Goal: Check status: Check status

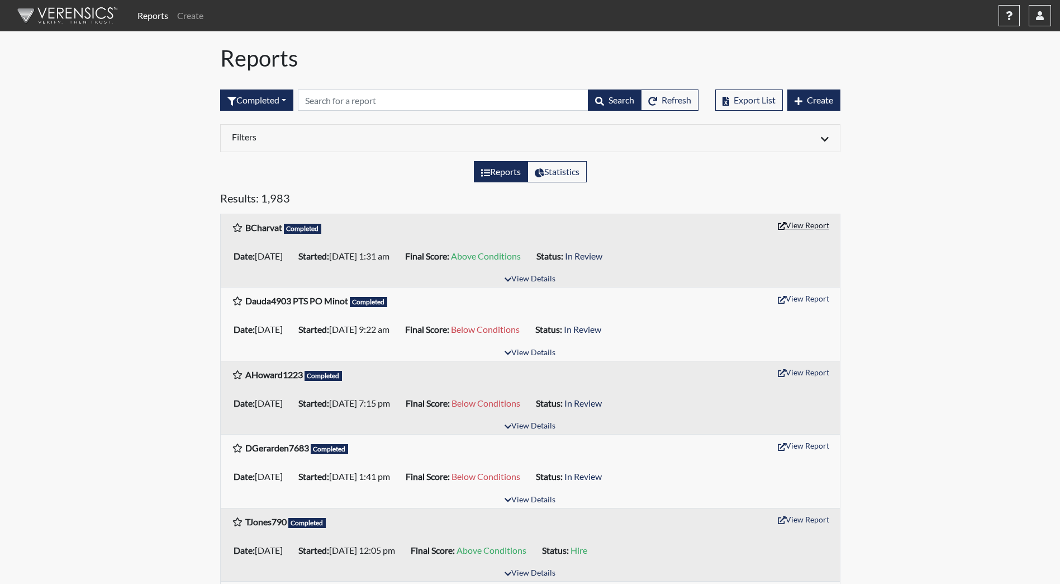
click at [807, 226] on button "View Report" at bounding box center [803, 224] width 61 height 17
click at [530, 278] on button "View Details" at bounding box center [530, 279] width 61 height 15
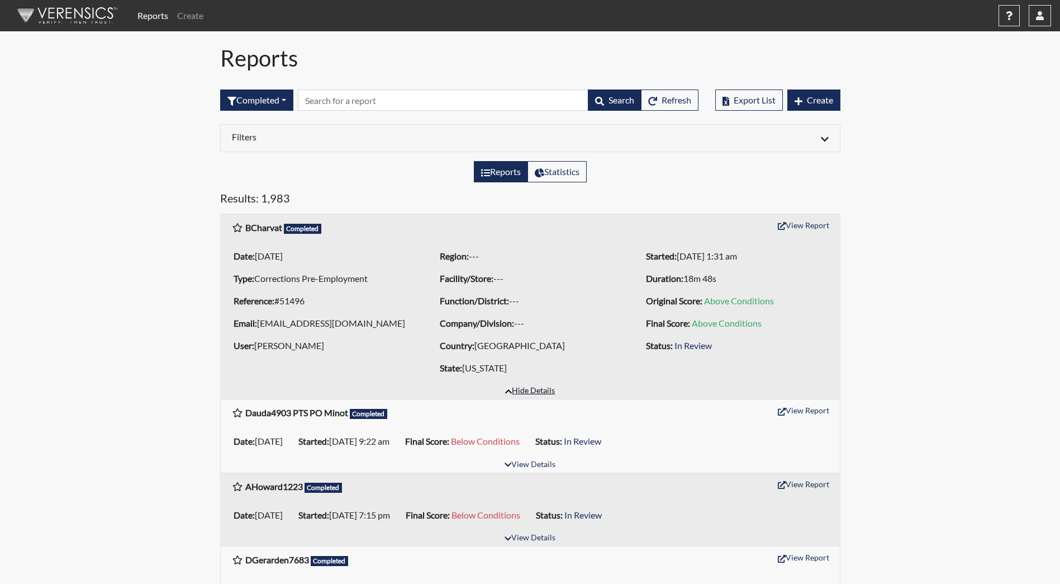
click at [518, 390] on button "Hide Details" at bounding box center [530, 390] width 60 height 15
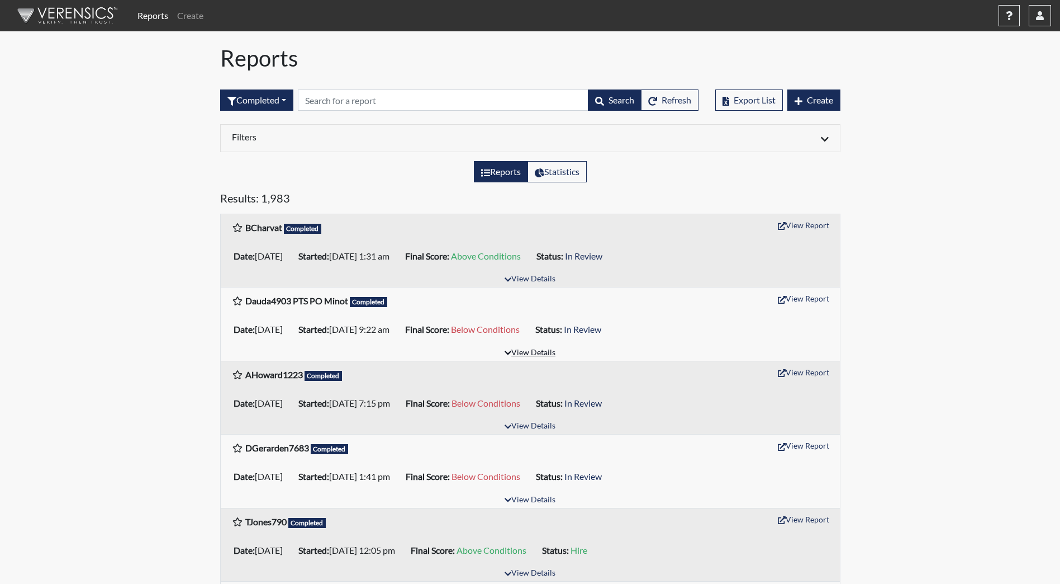
click at [515, 354] on button "View Details" at bounding box center [530, 352] width 61 height 15
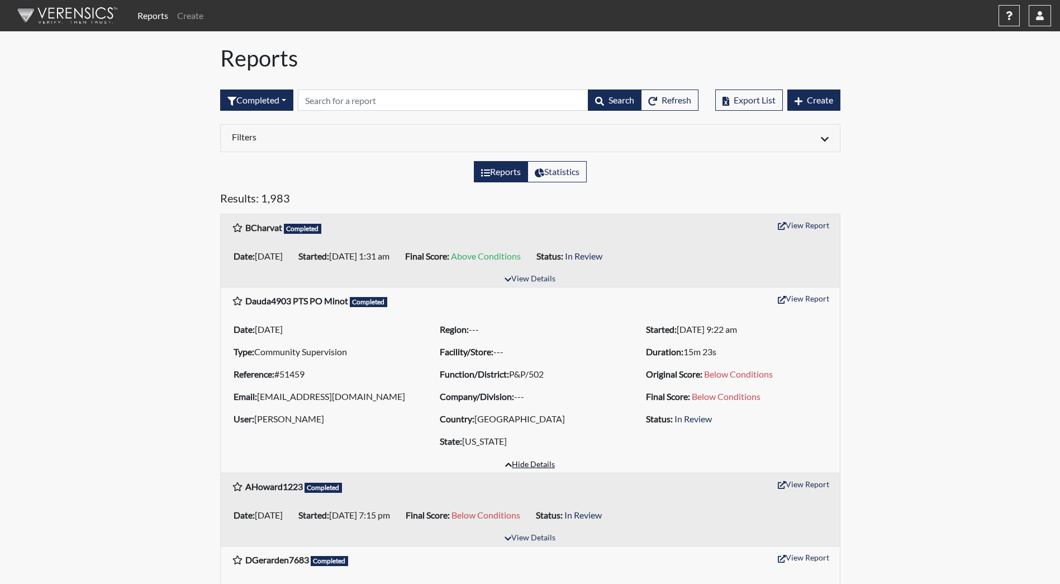
click at [525, 464] on button "Hide Details" at bounding box center [530, 464] width 60 height 15
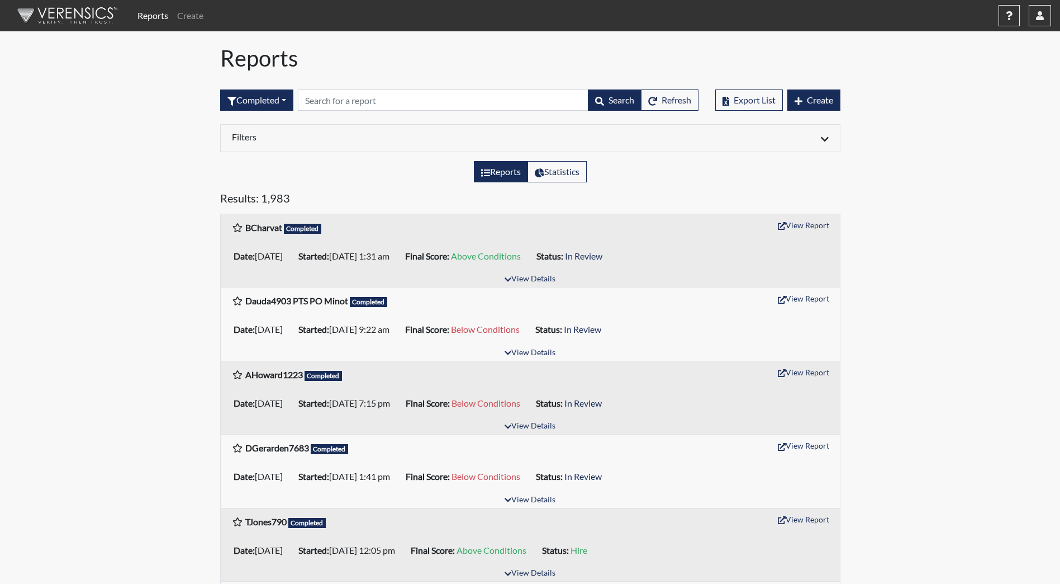
click at [541, 419] on div "View Details" at bounding box center [530, 426] width 619 height 15
click at [541, 428] on button "View Details" at bounding box center [530, 426] width 61 height 15
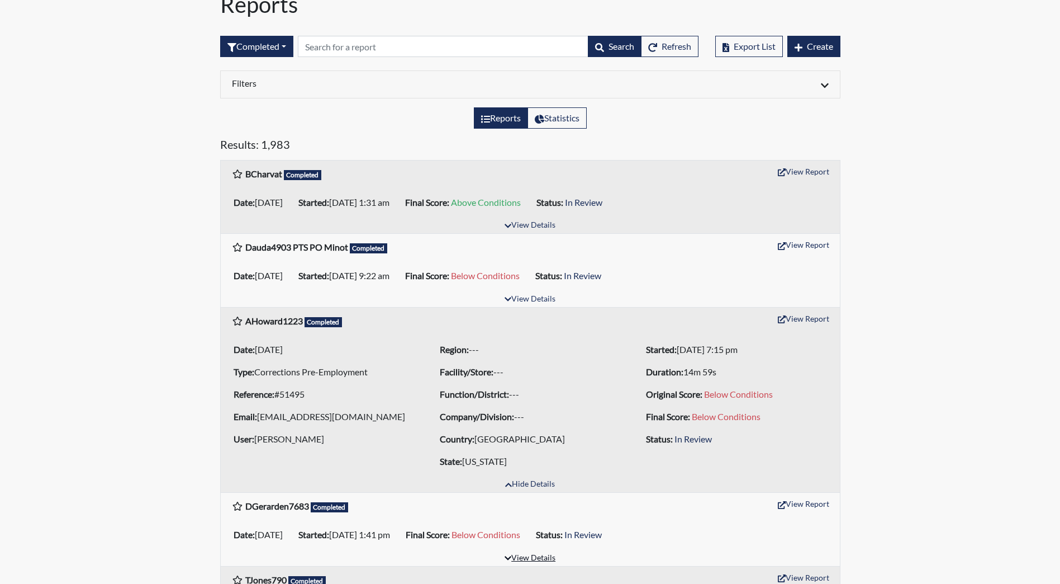
scroll to position [168, 0]
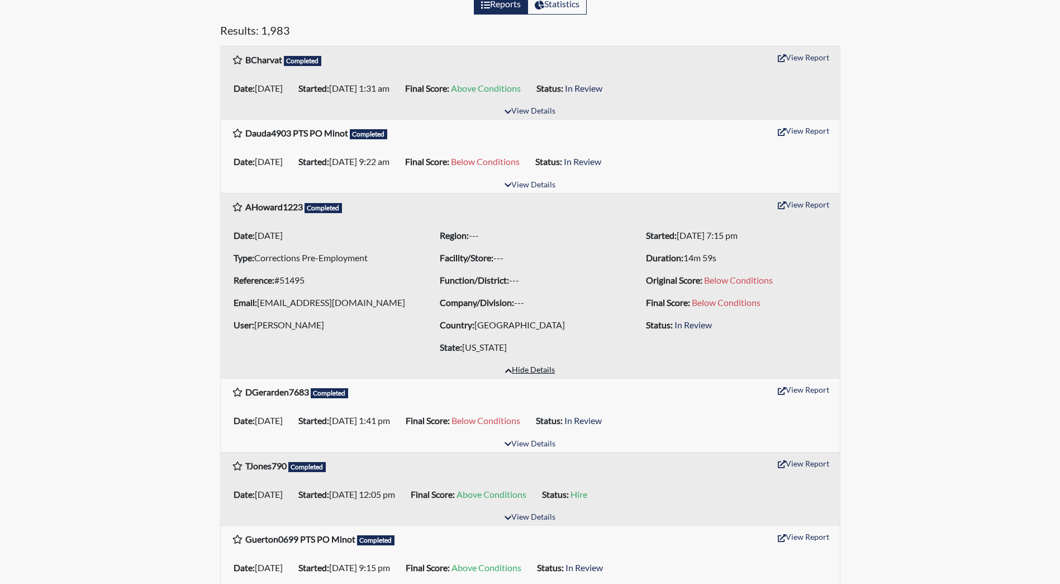
click at [536, 371] on button "Hide Details" at bounding box center [530, 370] width 60 height 15
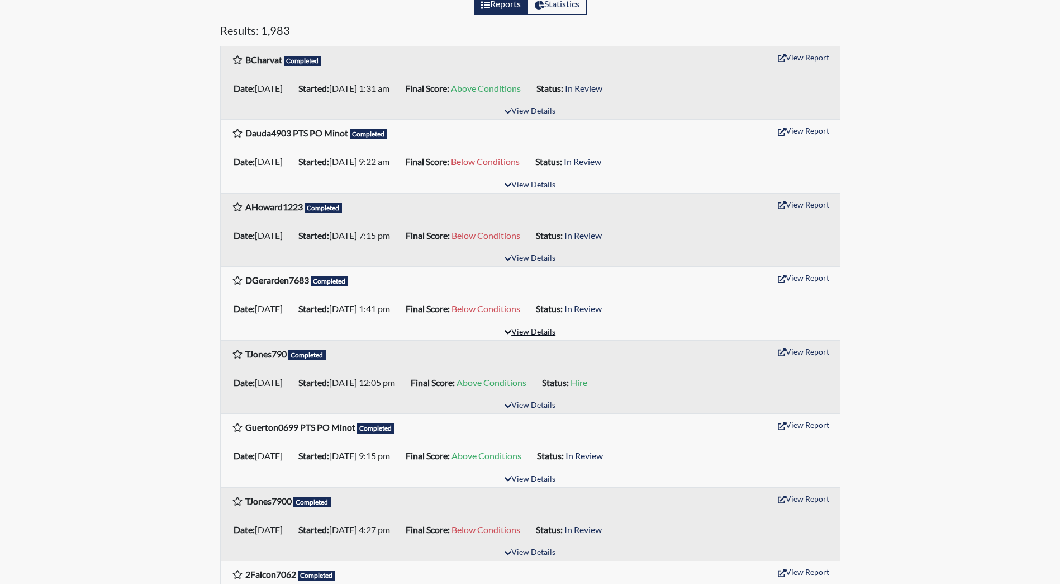
click at [538, 336] on button "View Details" at bounding box center [530, 332] width 61 height 15
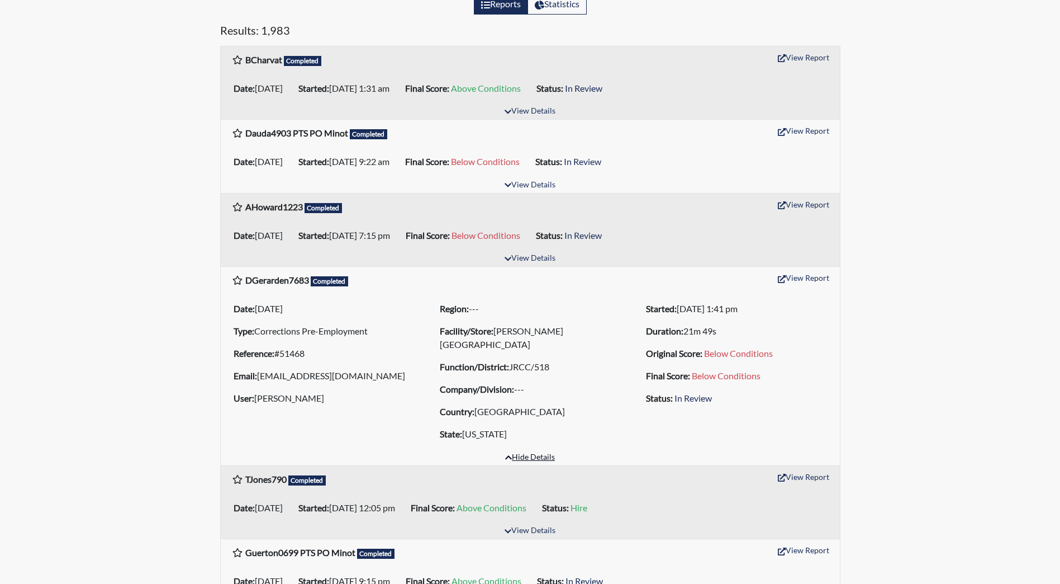
click at [532, 454] on button "Hide Details" at bounding box center [530, 457] width 60 height 15
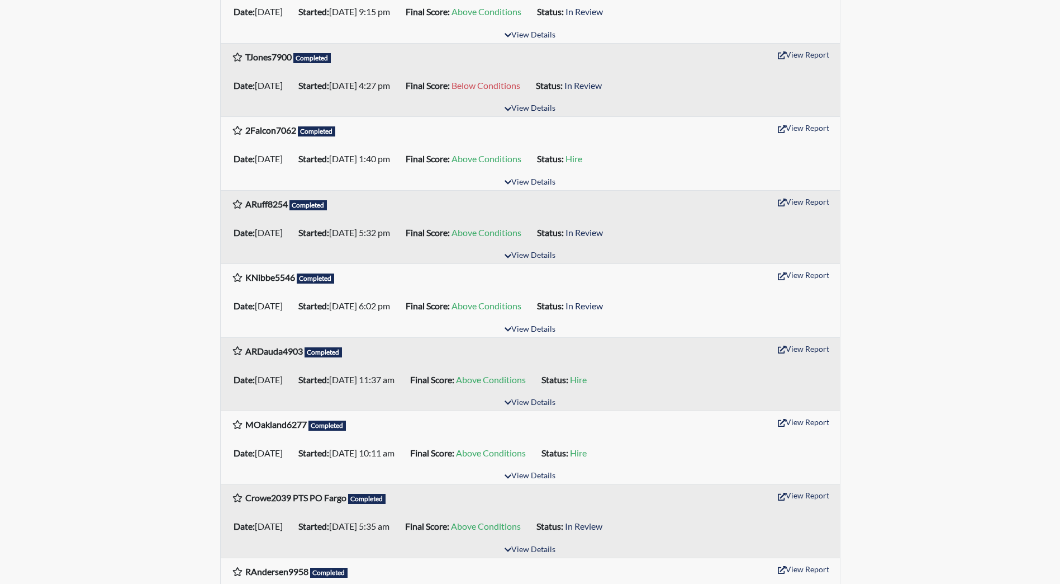
scroll to position [615, 0]
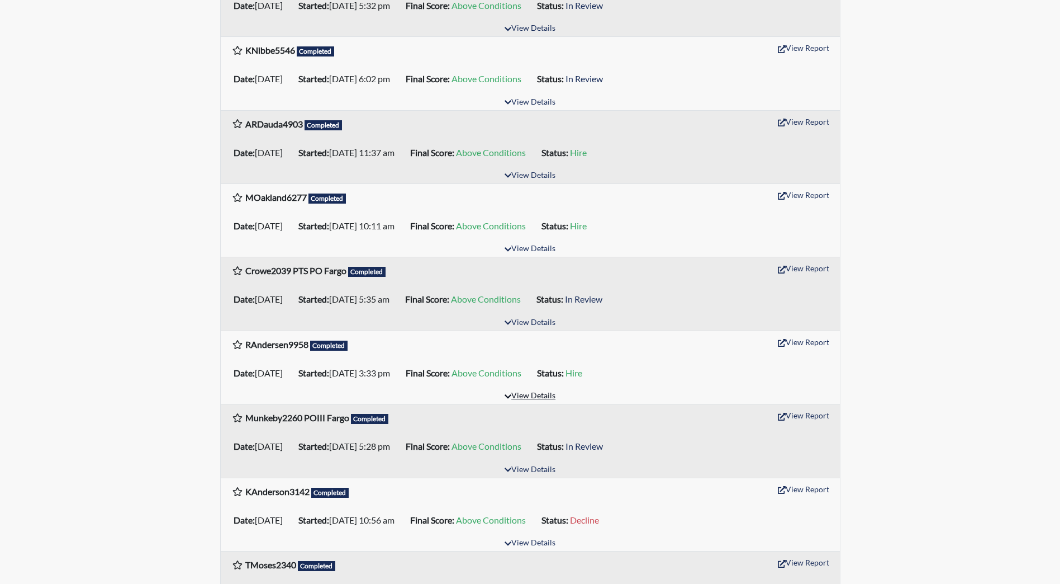
click at [544, 396] on button "View Details" at bounding box center [530, 395] width 61 height 15
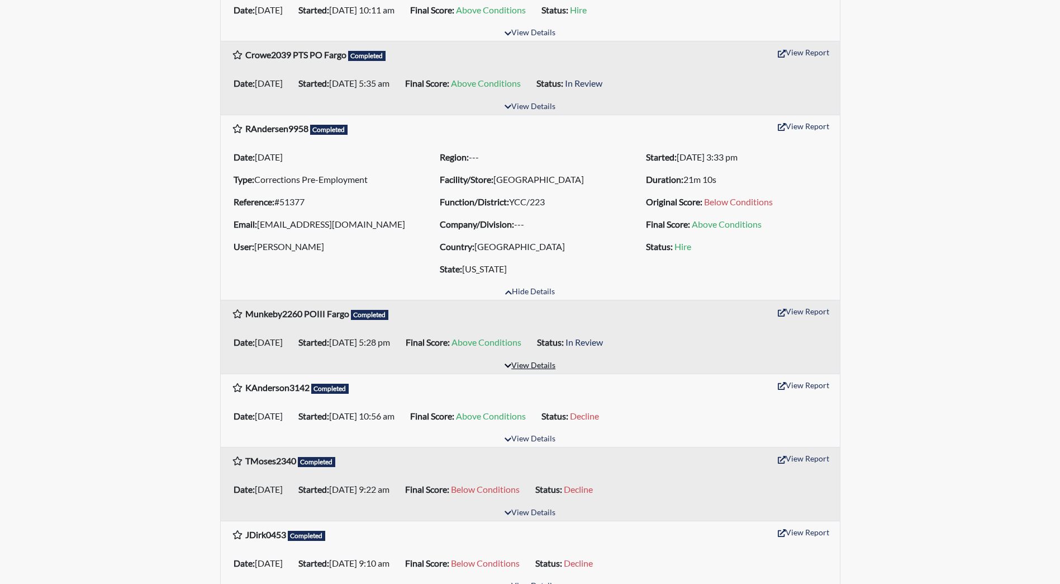
scroll to position [1062, 0]
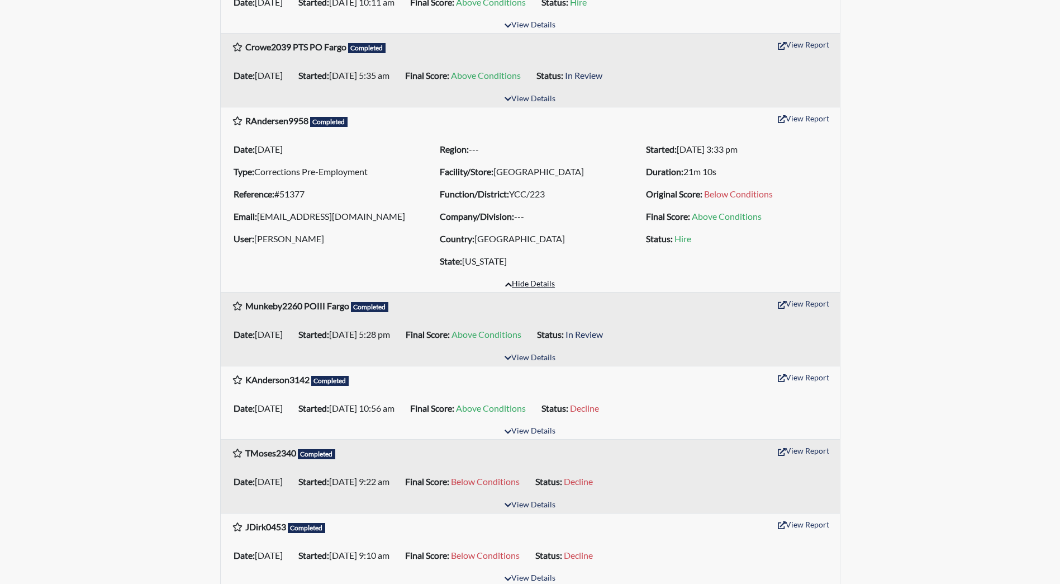
click at [546, 286] on button "Hide Details" at bounding box center [530, 284] width 60 height 15
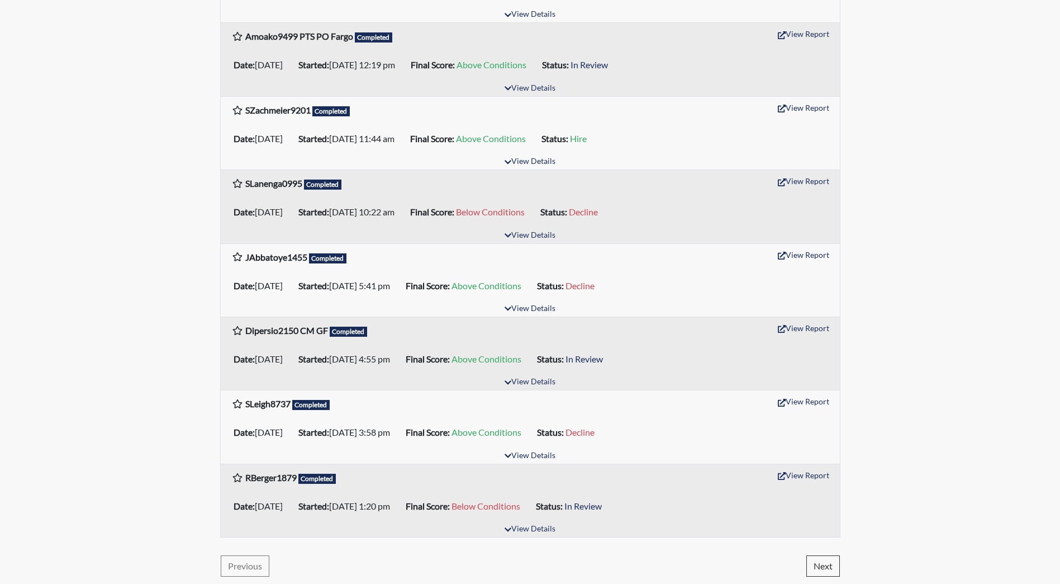
scroll to position [1515, 0]
click at [545, 525] on button "View Details" at bounding box center [530, 527] width 61 height 15
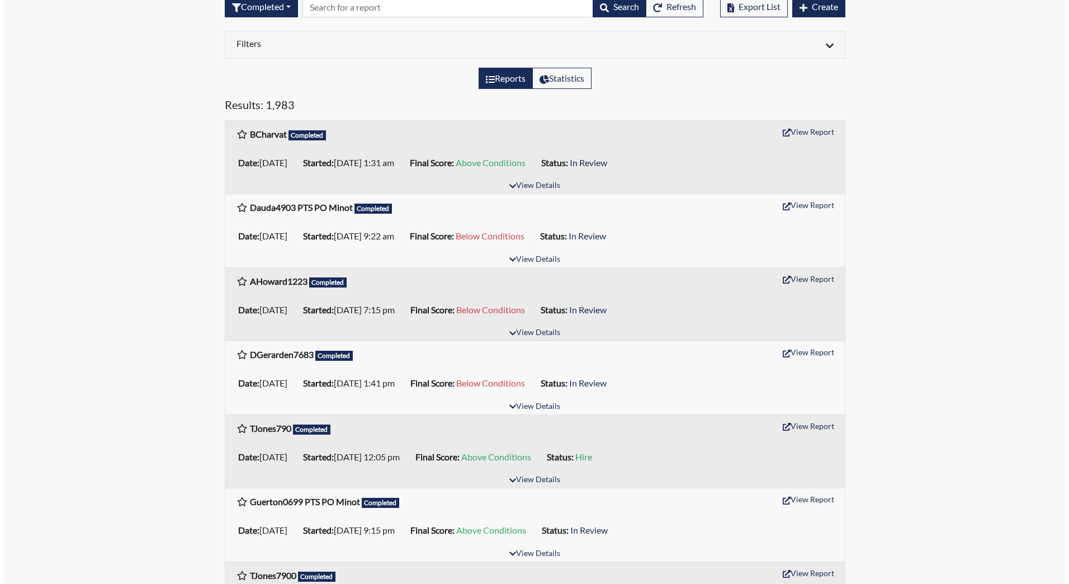
scroll to position [0, 0]
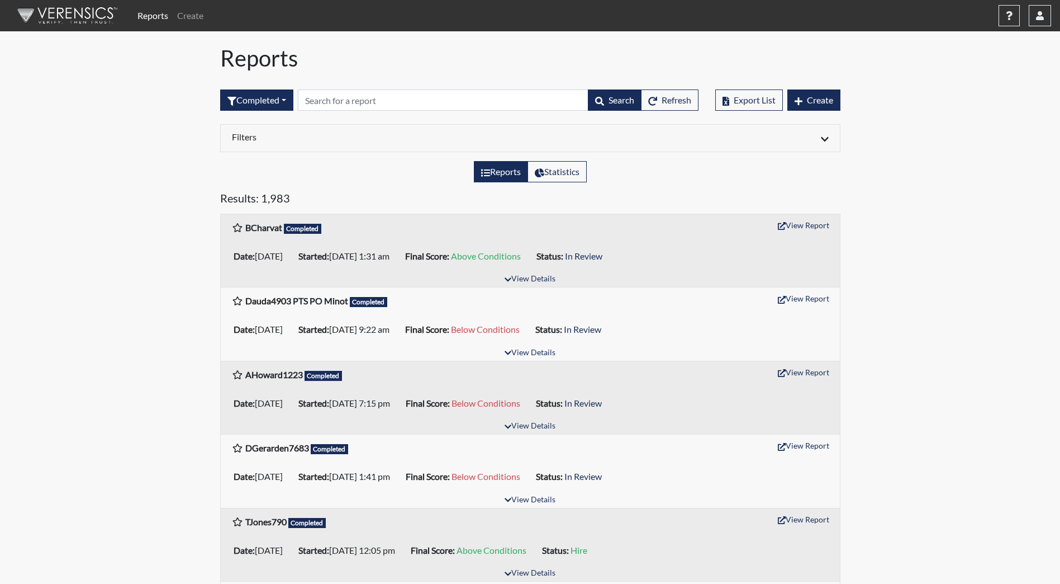
click at [80, 17] on img at bounding box center [65, 16] width 129 height 34
